Goal: Task Accomplishment & Management: Use online tool/utility

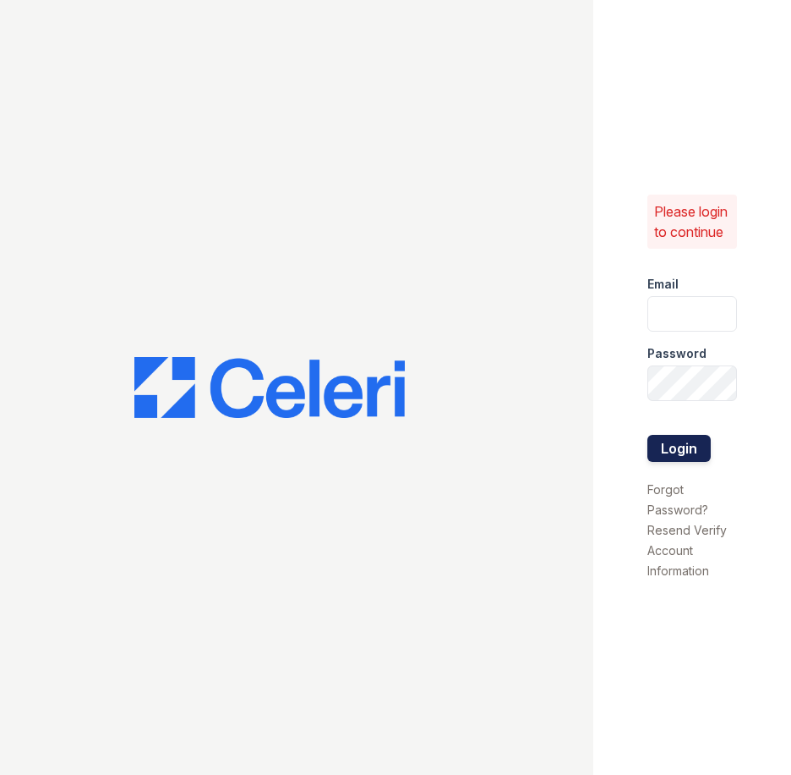
type input "[EMAIL_ADDRESS][DOMAIN_NAME]"
click at [685, 462] on button "Login" at bounding box center [679, 448] width 63 height 27
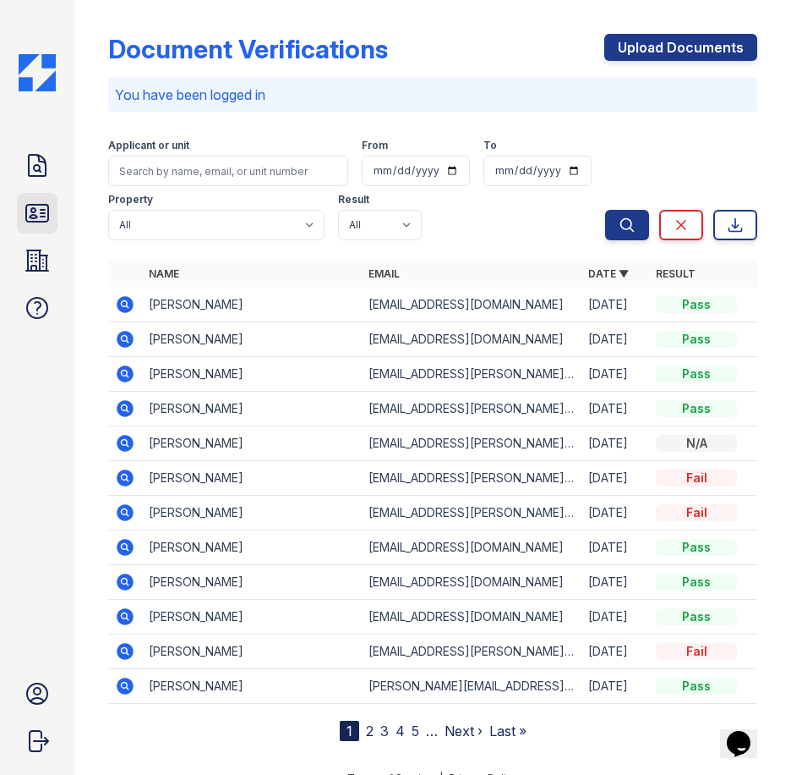
click at [31, 214] on icon at bounding box center [37, 213] width 27 height 27
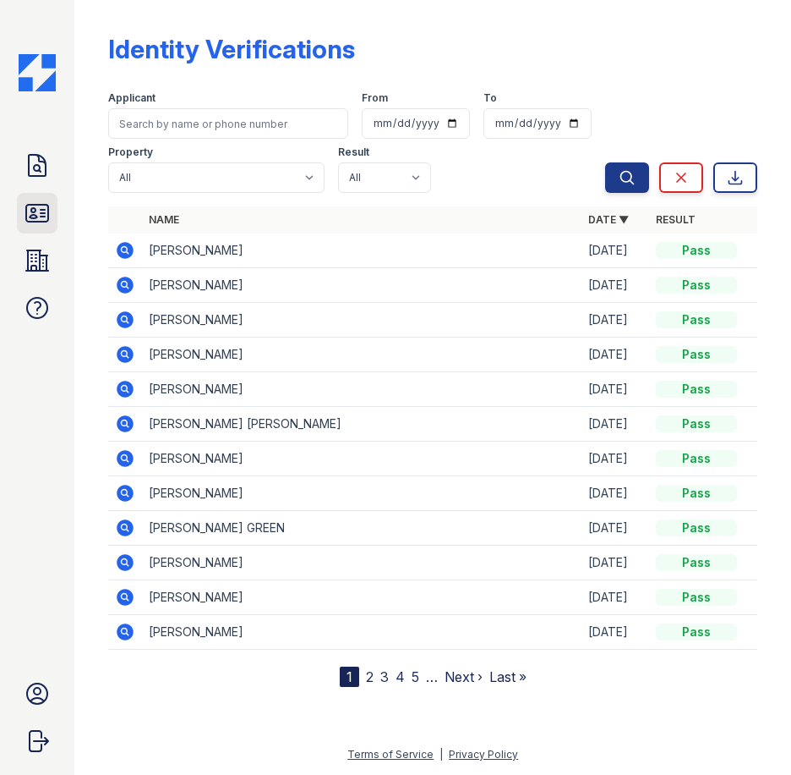
click at [37, 219] on icon at bounding box center [37, 213] width 27 height 27
click at [42, 214] on icon at bounding box center [37, 213] width 22 height 17
click at [732, 103] on div "Search Clear Export" at bounding box center [681, 139] width 152 height 108
click at [42, 209] on icon at bounding box center [37, 213] width 22 height 17
click at [33, 207] on icon at bounding box center [37, 213] width 27 height 27
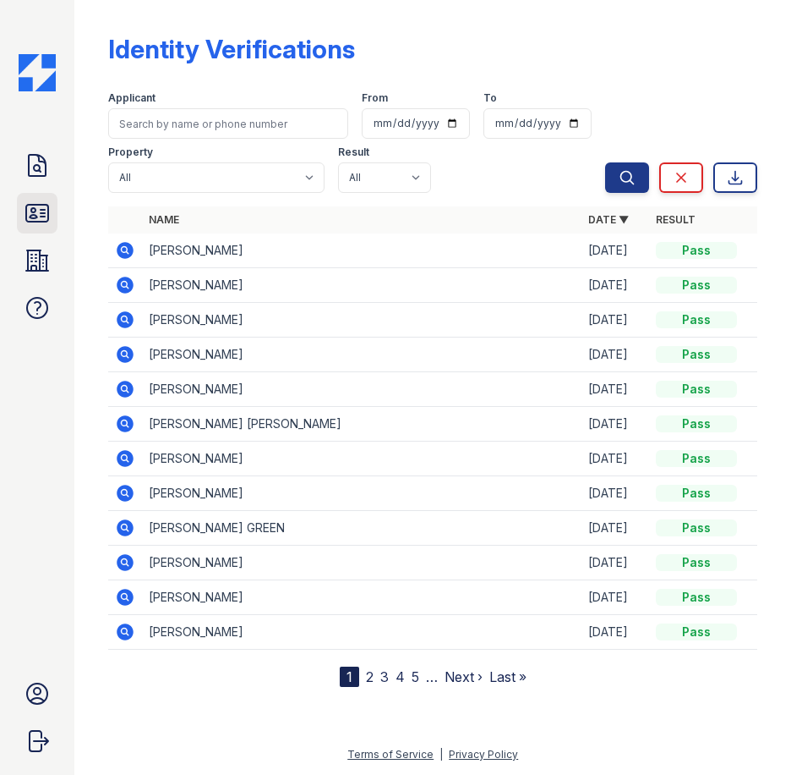
click at [19, 200] on link "ID Verifications" at bounding box center [37, 213] width 41 height 41
click at [33, 216] on icon at bounding box center [37, 213] width 27 height 27
click at [36, 165] on icon at bounding box center [37, 165] width 17 height 21
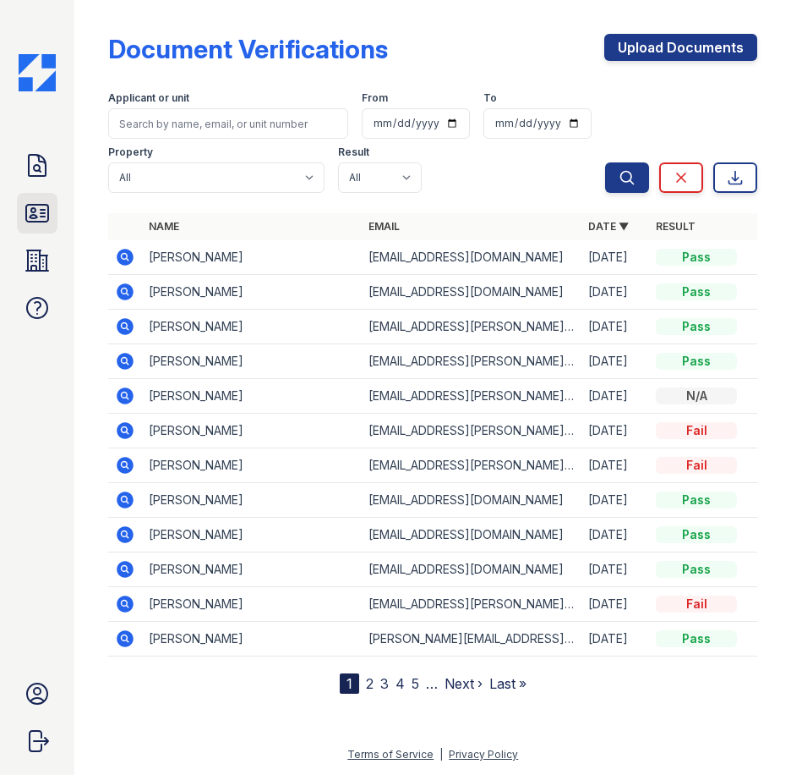
click at [35, 212] on icon at bounding box center [37, 213] width 22 height 17
